Goal: Information Seeking & Learning: Learn about a topic

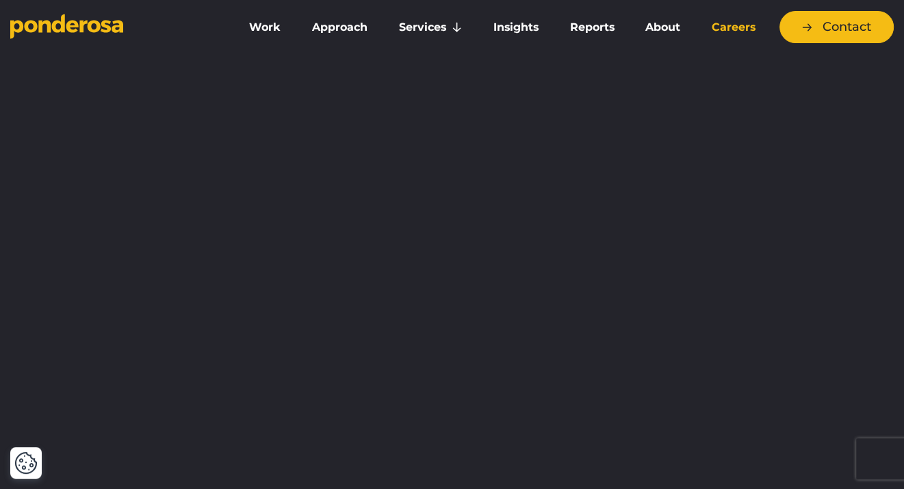
click at [723, 29] on link "Careers" at bounding box center [734, 27] width 70 height 29
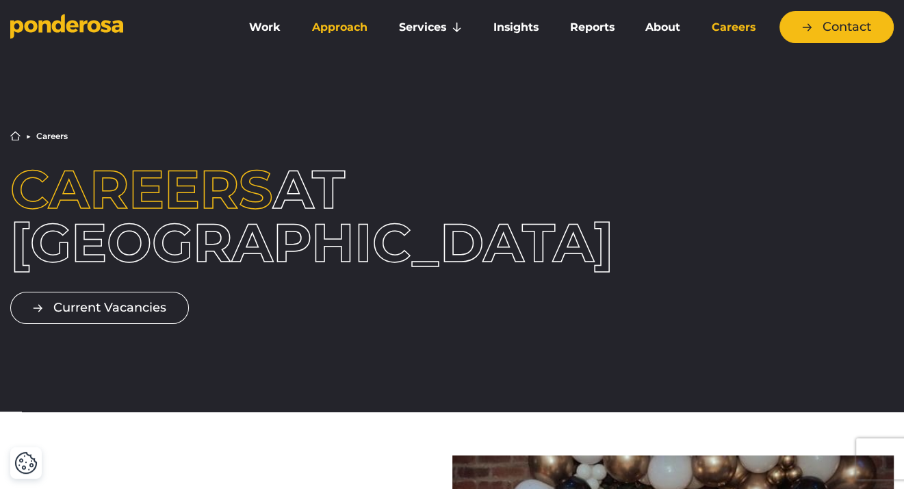
click at [333, 27] on link "Approach" at bounding box center [339, 27] width 81 height 29
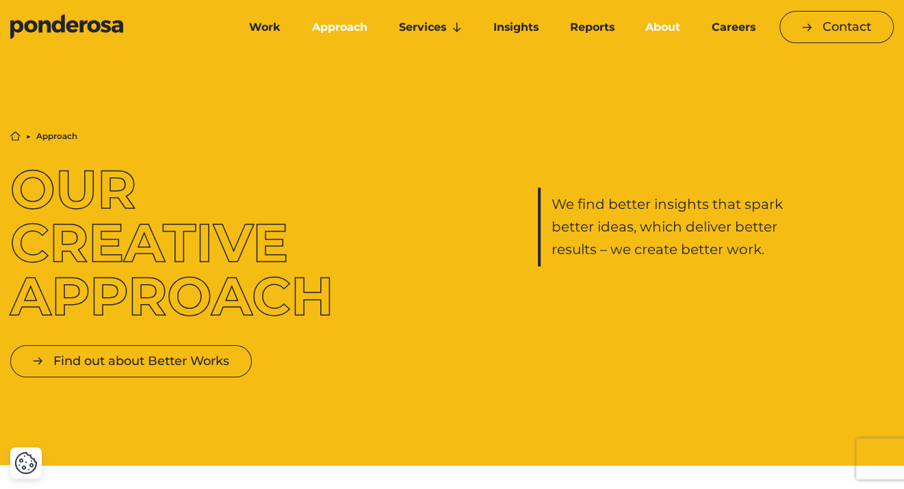
click at [658, 23] on link "About" at bounding box center [662, 27] width 61 height 29
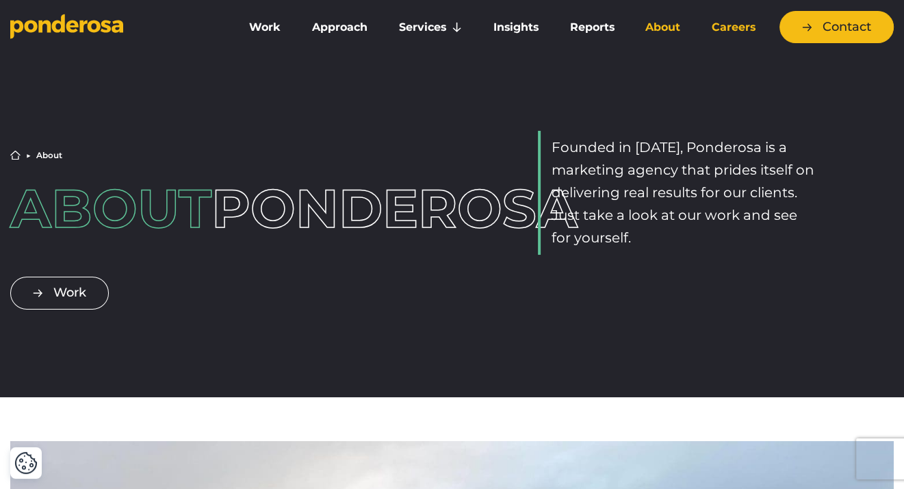
click at [734, 26] on link "Careers" at bounding box center [734, 27] width 70 height 29
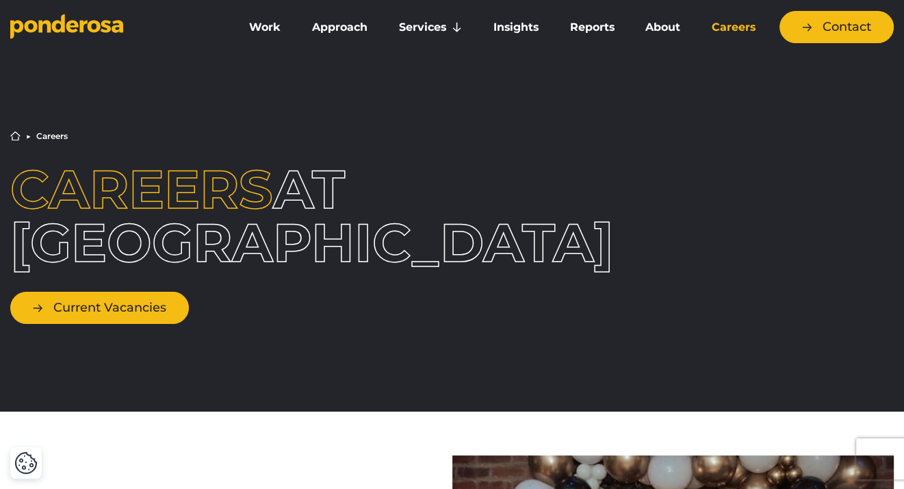
click at [116, 316] on link "Current Vacancies" at bounding box center [99, 308] width 179 height 32
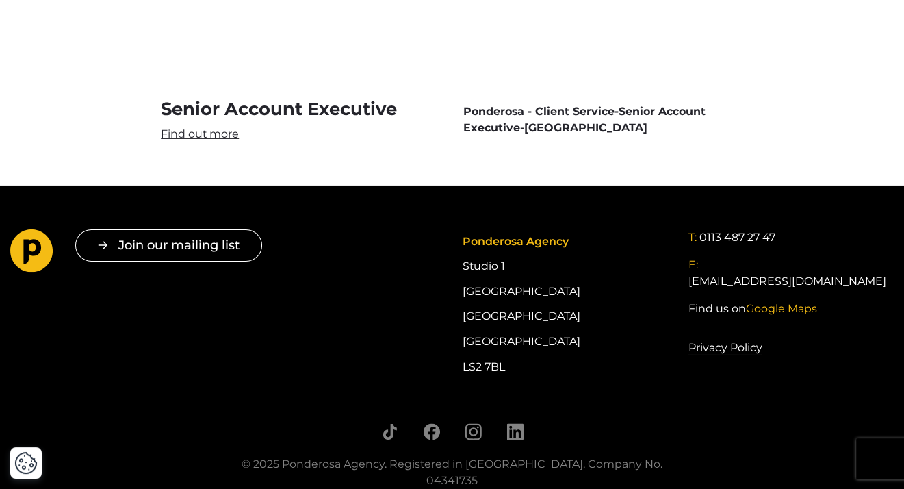
scroll to position [4050, 0]
